Goal: Go to known website: Access a specific website the user already knows

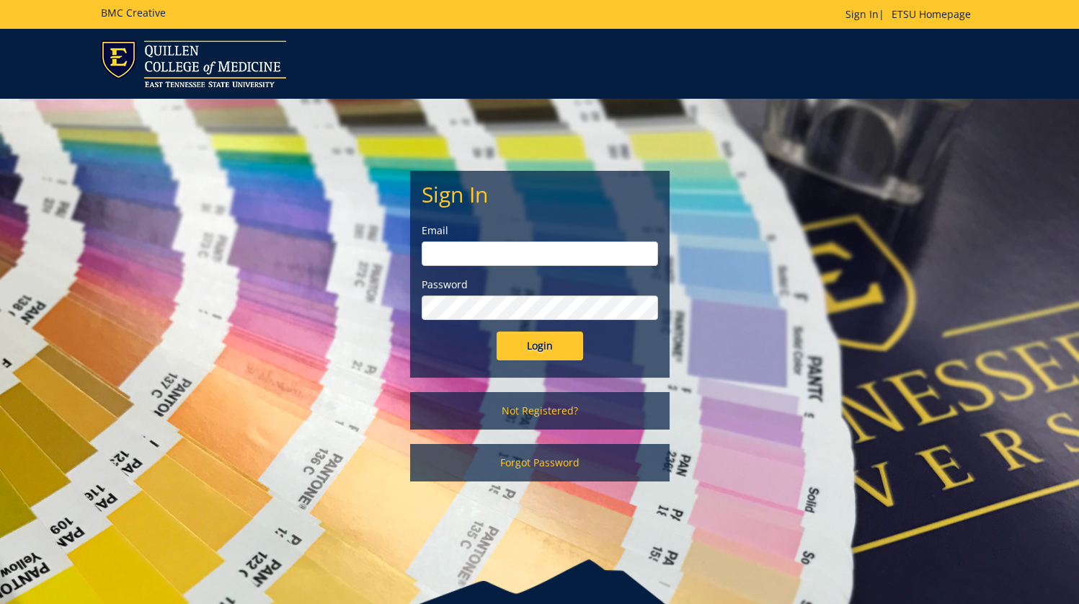
type input "[EMAIL_ADDRESS][DOMAIN_NAME]"
click at [517, 339] on input "Login" at bounding box center [540, 346] width 86 height 29
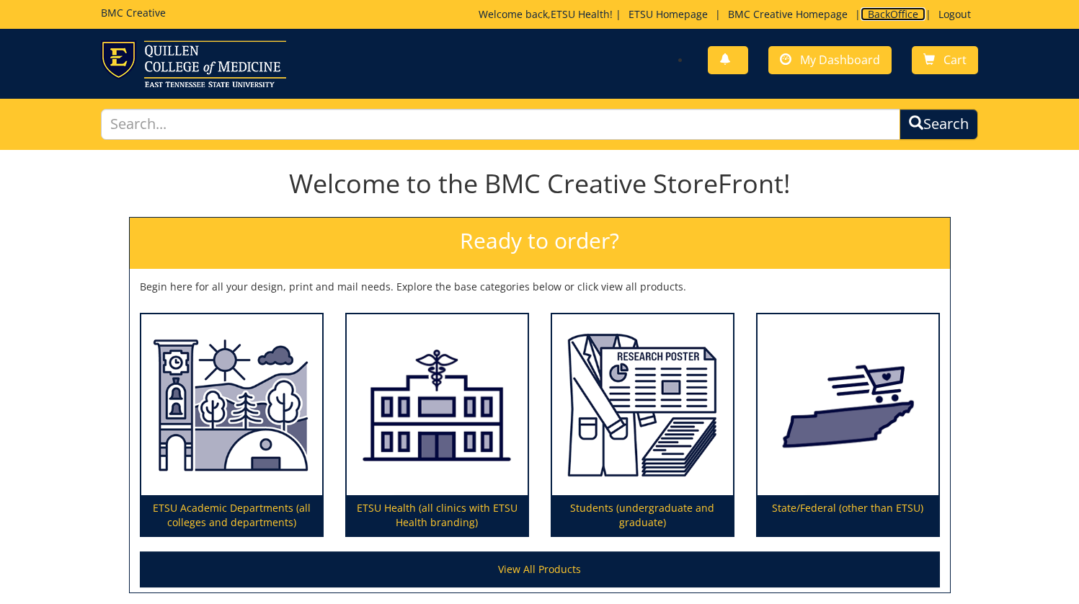
click at [902, 15] on link "BackOffice" at bounding box center [893, 14] width 65 height 14
